Goal: Navigation & Orientation: Find specific page/section

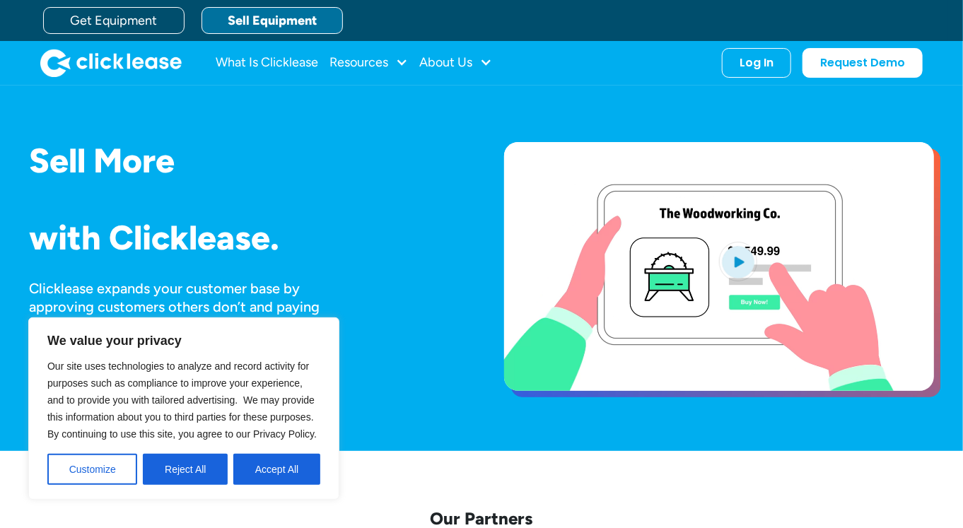
click at [249, 23] on link "Sell Equipment" at bounding box center [272, 20] width 141 height 27
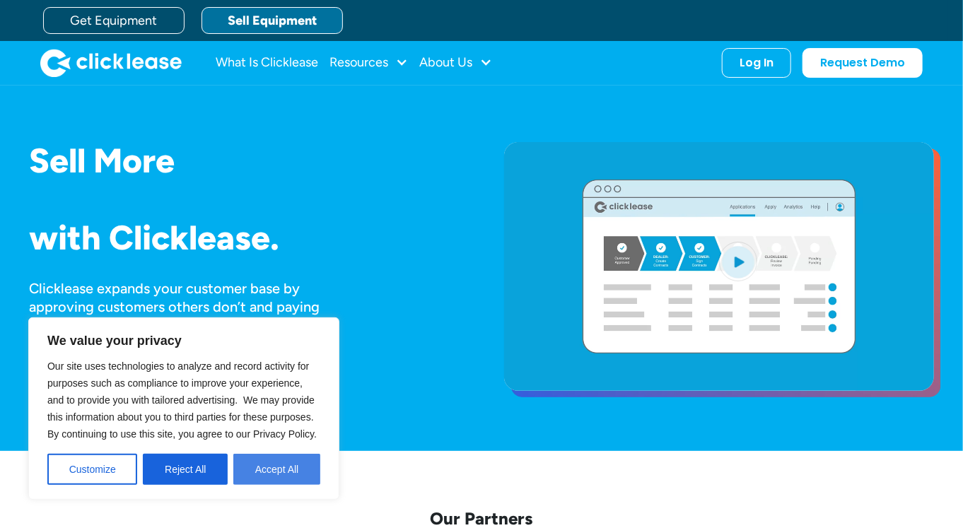
click at [278, 473] on button "Accept All" at bounding box center [276, 469] width 87 height 31
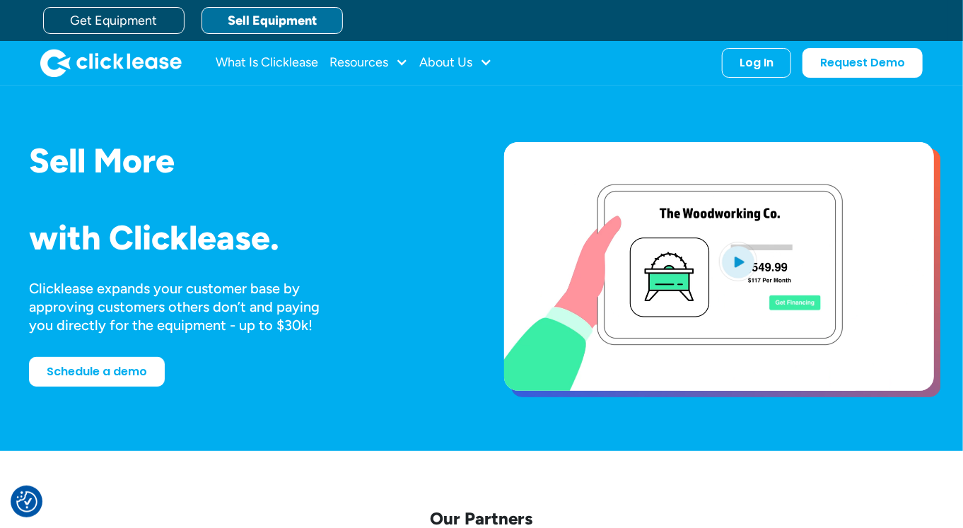
click at [258, 27] on link "Sell Equipment" at bounding box center [272, 20] width 141 height 27
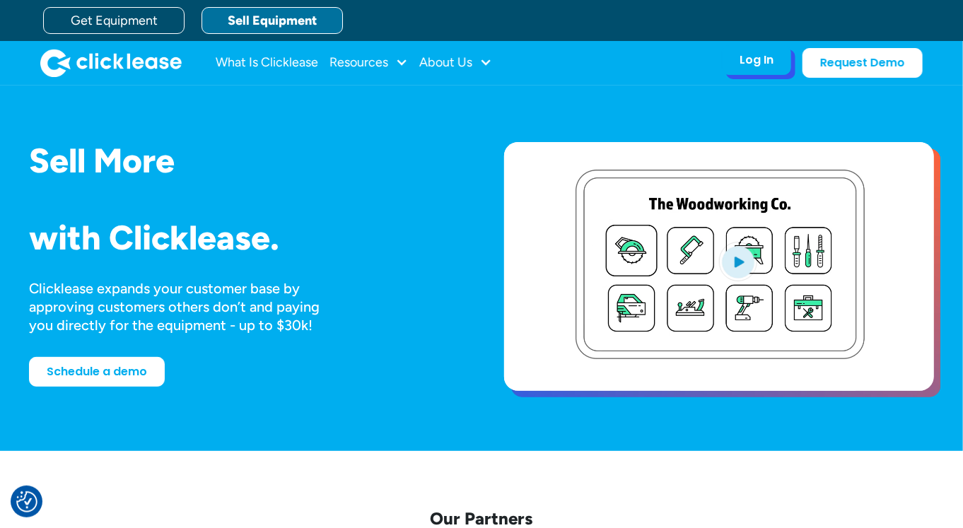
click at [740, 66] on div "Log In" at bounding box center [757, 60] width 34 height 14
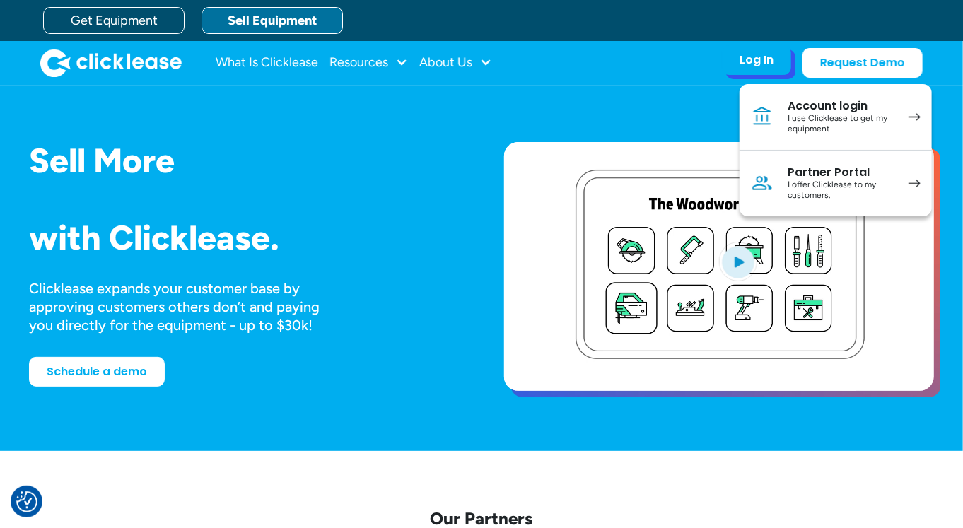
click at [788, 202] on div "I offer Clicklease to my customers." at bounding box center [841, 191] width 107 height 22
